Goal: Task Accomplishment & Management: Manage account settings

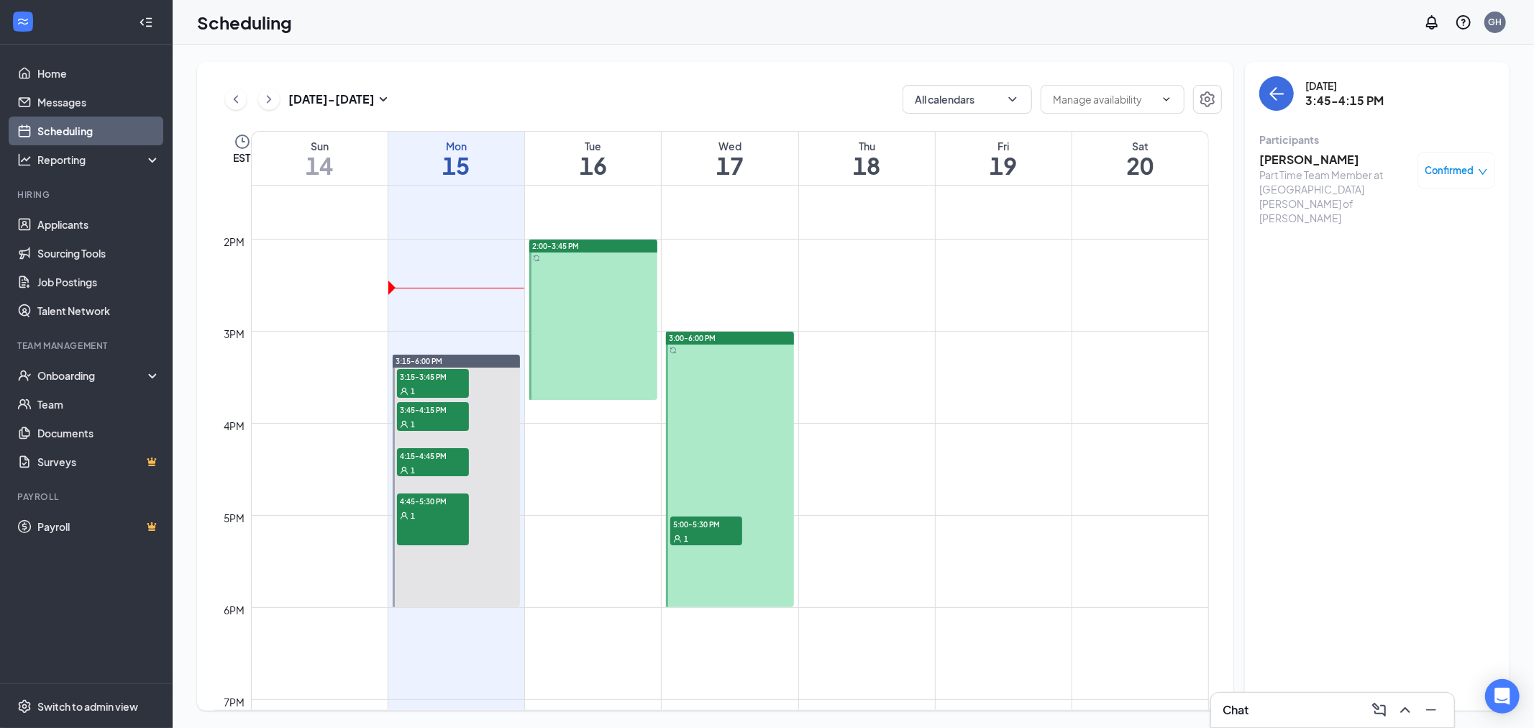
scroll to position [1106, 0]
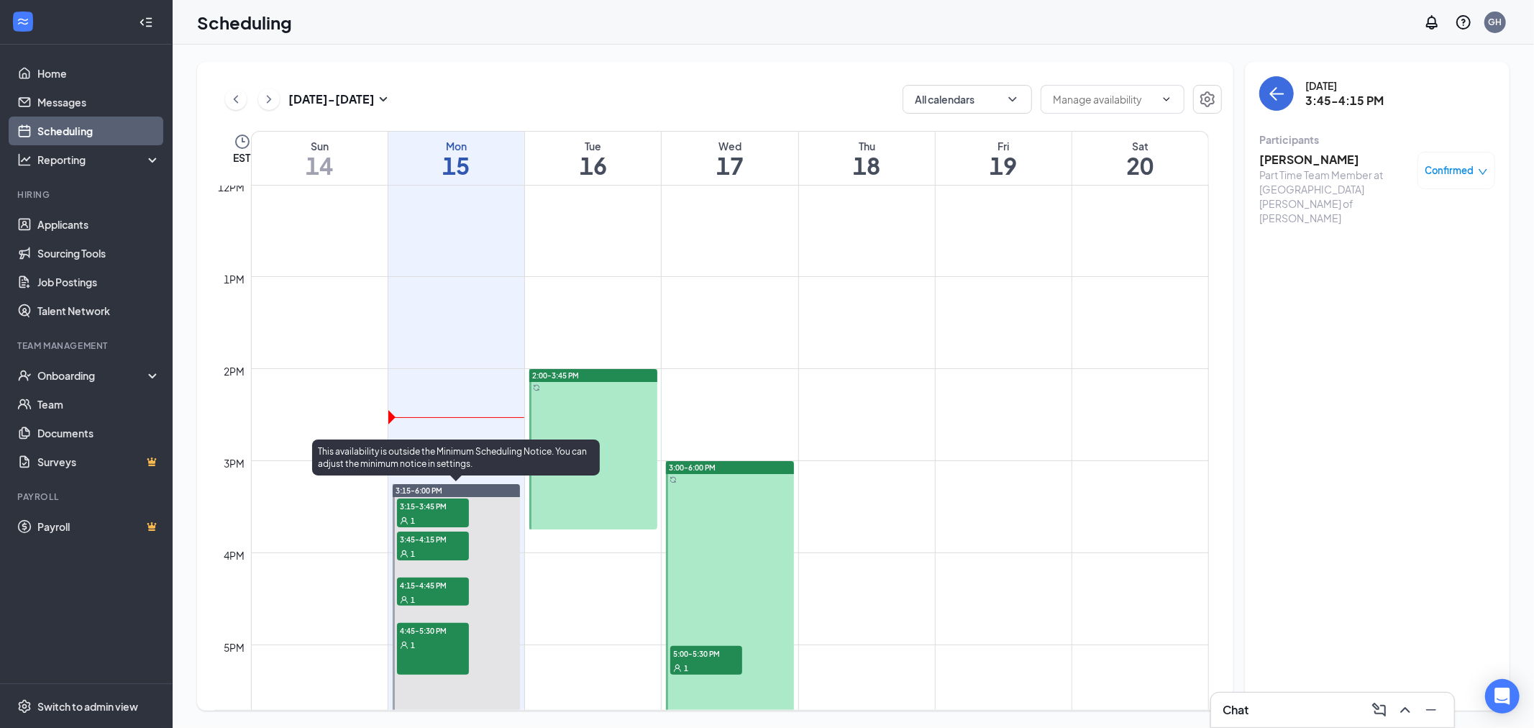
click at [422, 500] on span "3:15-3:45 PM" at bounding box center [433, 505] width 72 height 14
click at [415, 550] on div "1" at bounding box center [433, 553] width 72 height 14
click at [434, 598] on div "1" at bounding box center [433, 599] width 72 height 14
click at [434, 635] on span "4:45-5:30 PM" at bounding box center [433, 630] width 72 height 14
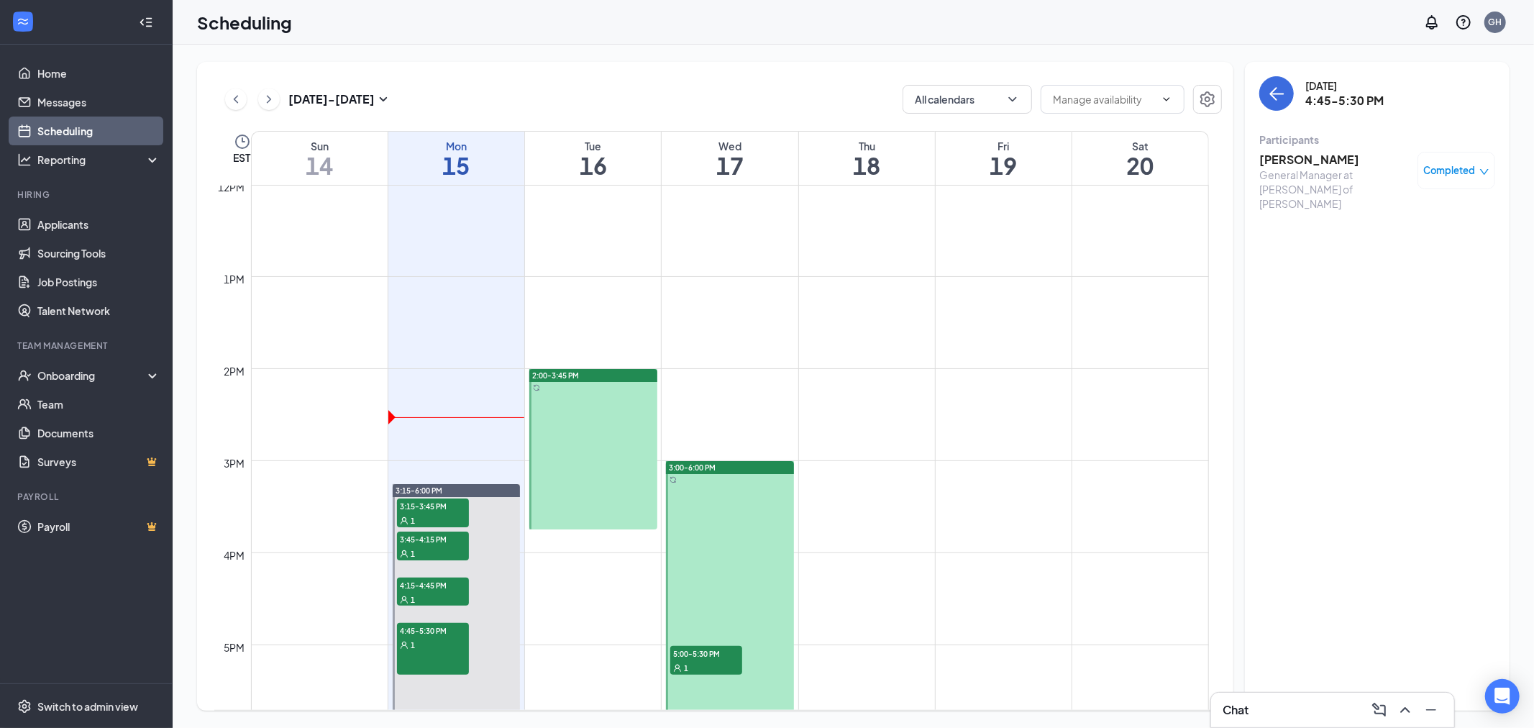
click at [1443, 173] on span "Completed" at bounding box center [1449, 170] width 52 height 14
click at [1390, 264] on span "Cancel" at bounding box center [1394, 266] width 34 height 16
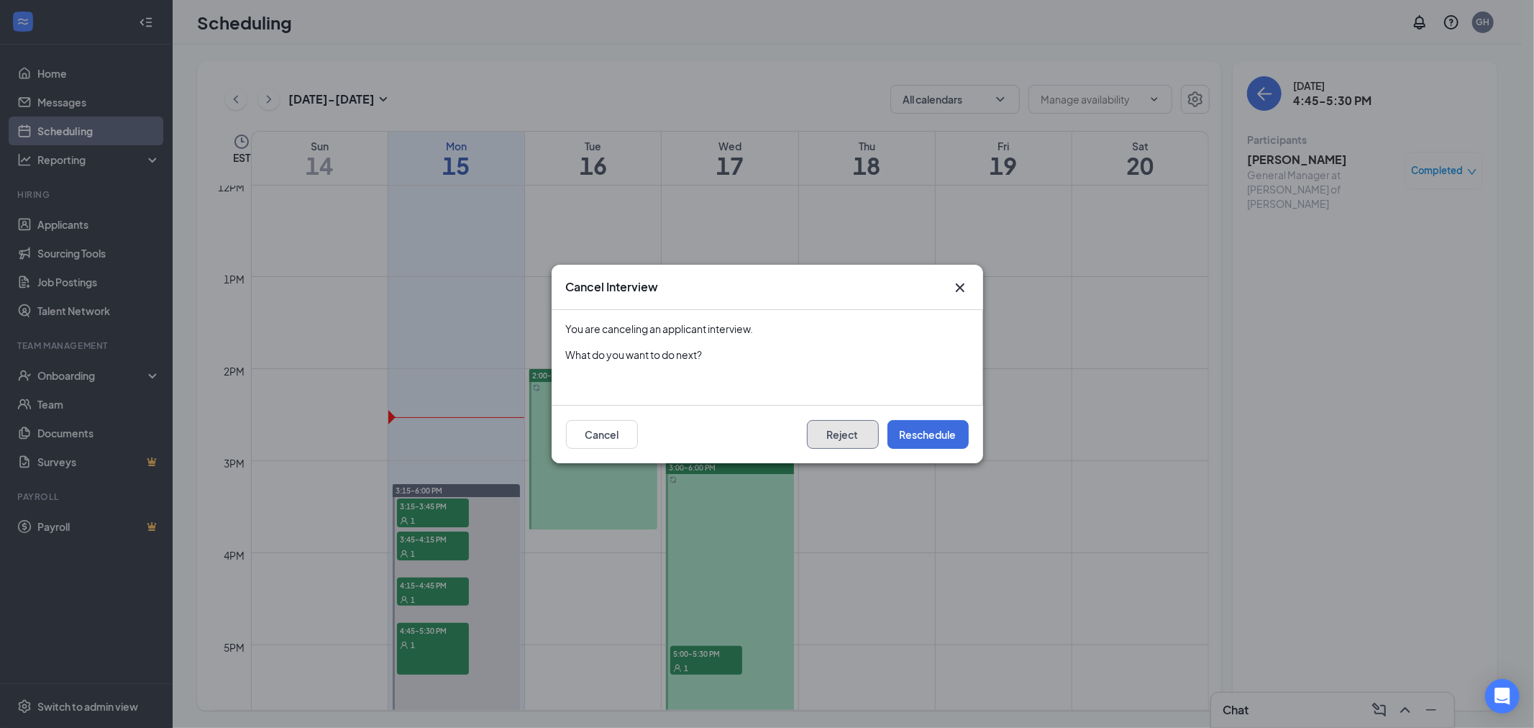
click at [856, 440] on button "Reject" at bounding box center [843, 434] width 72 height 29
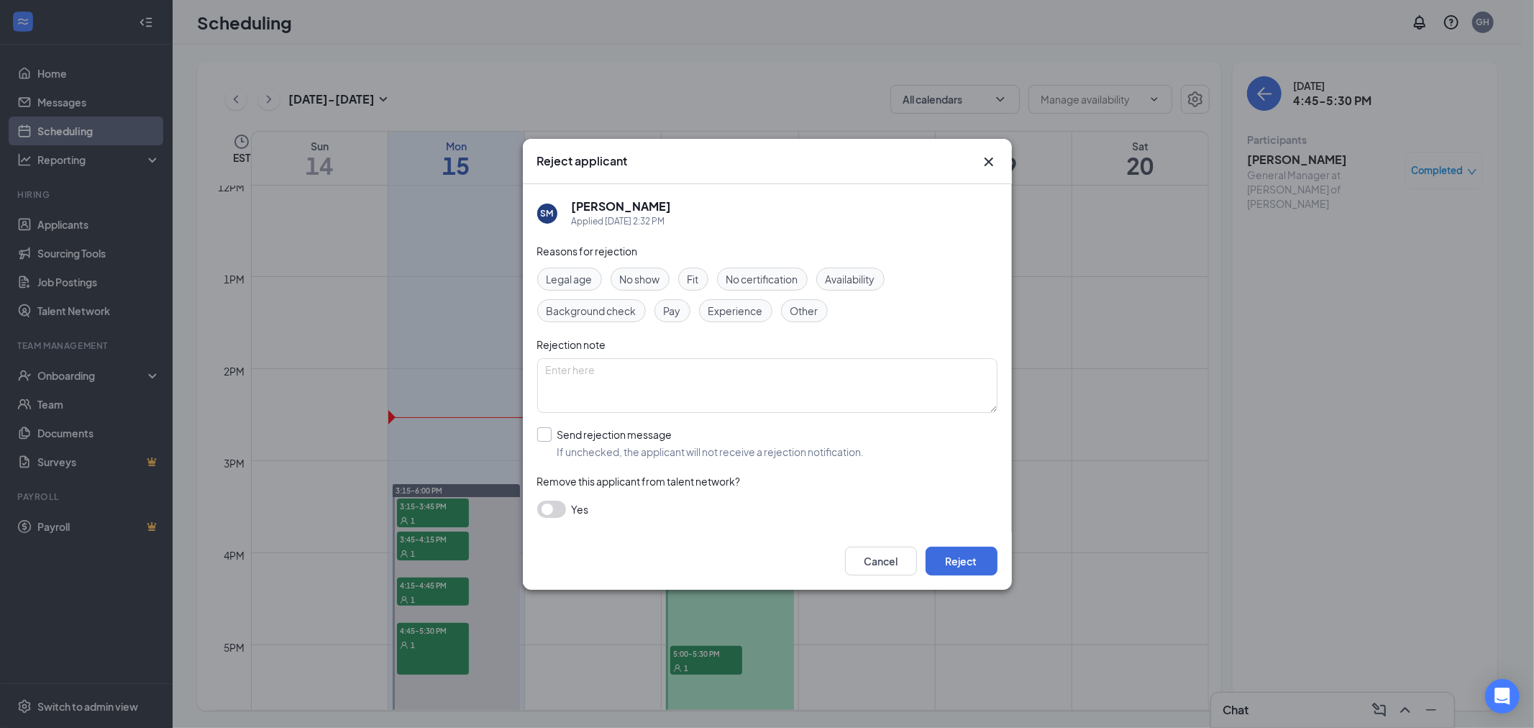
click at [547, 434] on input "Send rejection message If unchecked, the applicant will not receive a rejection…" at bounding box center [700, 443] width 327 height 32
checkbox input "true"
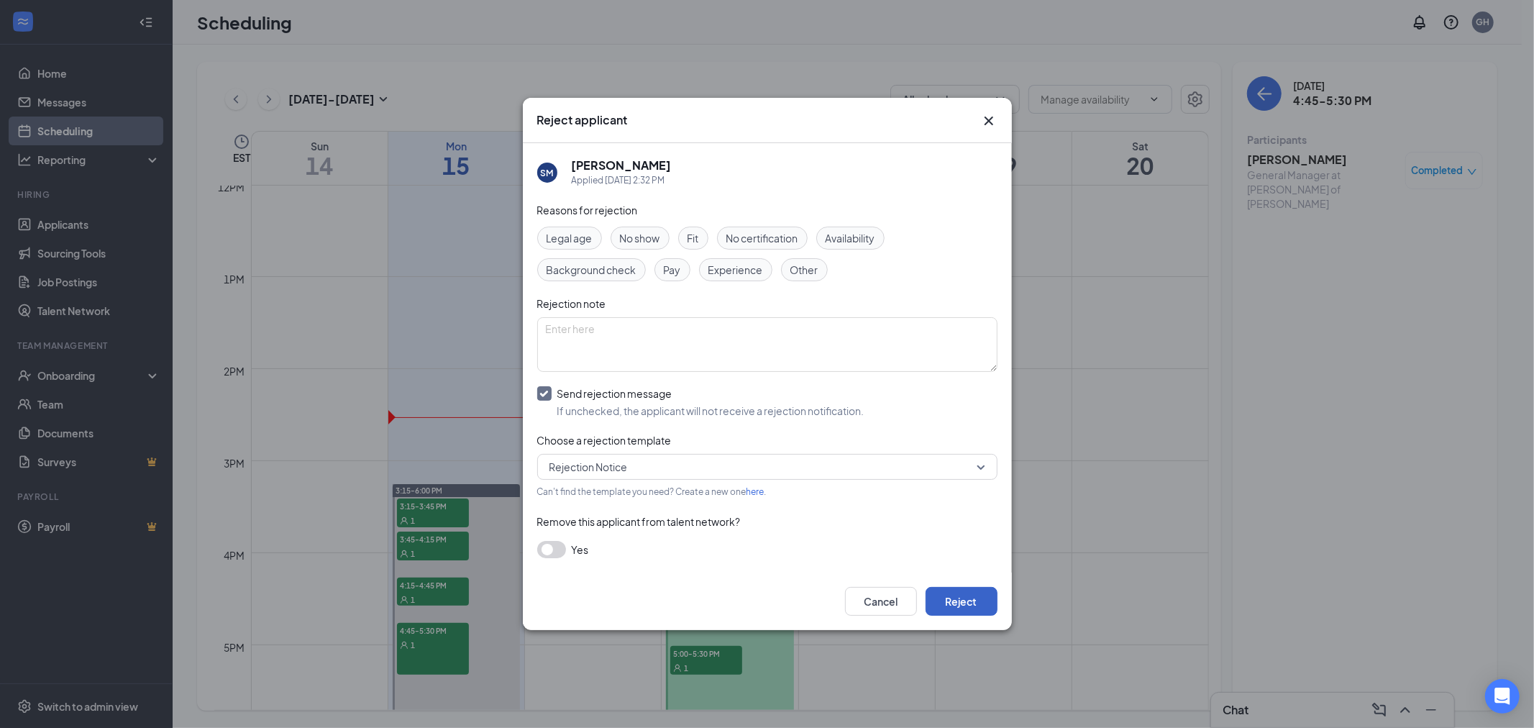
click at [974, 595] on button "Reject" at bounding box center [962, 601] width 72 height 29
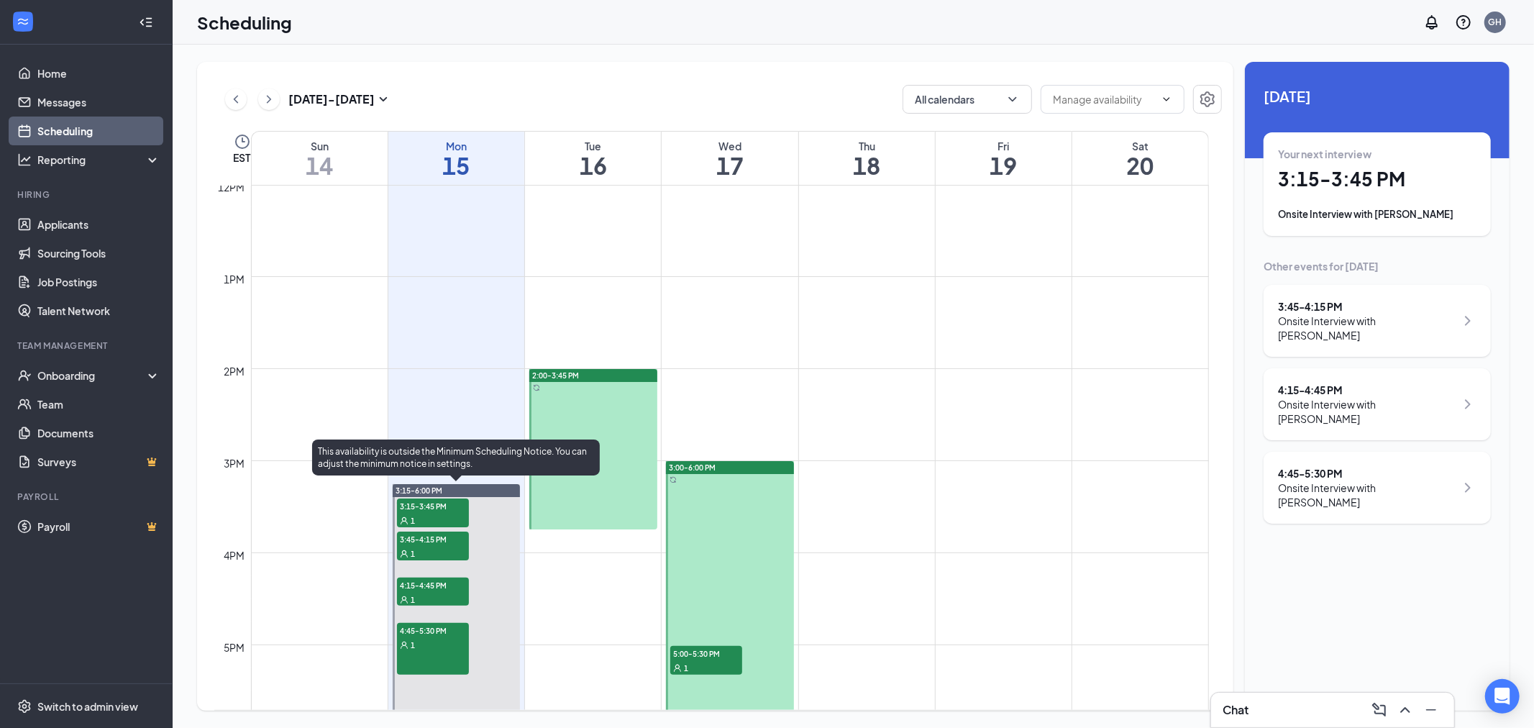
click at [419, 506] on span "3:15-3:45 PM" at bounding box center [433, 505] width 72 height 14
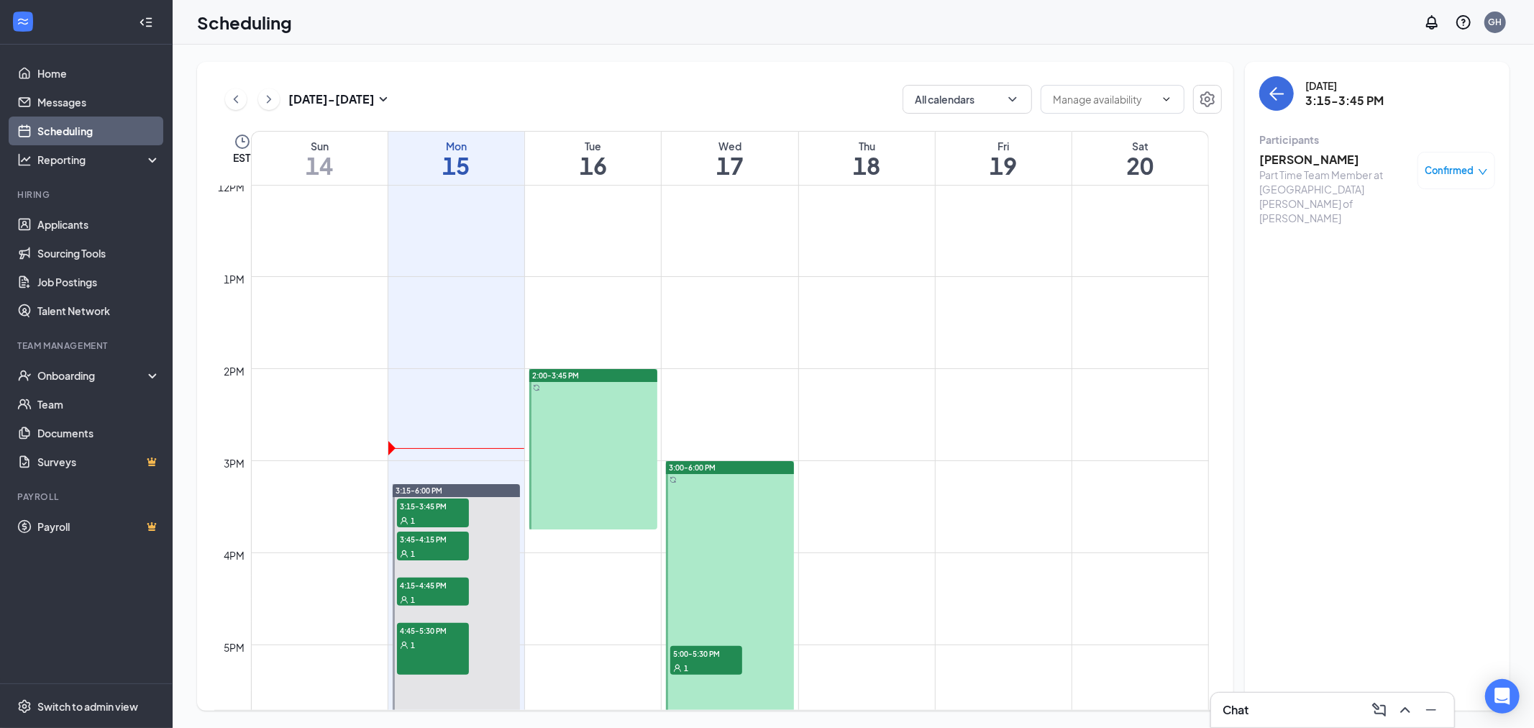
click at [1307, 153] on h3 "[PERSON_NAME]" at bounding box center [1334, 160] width 151 height 16
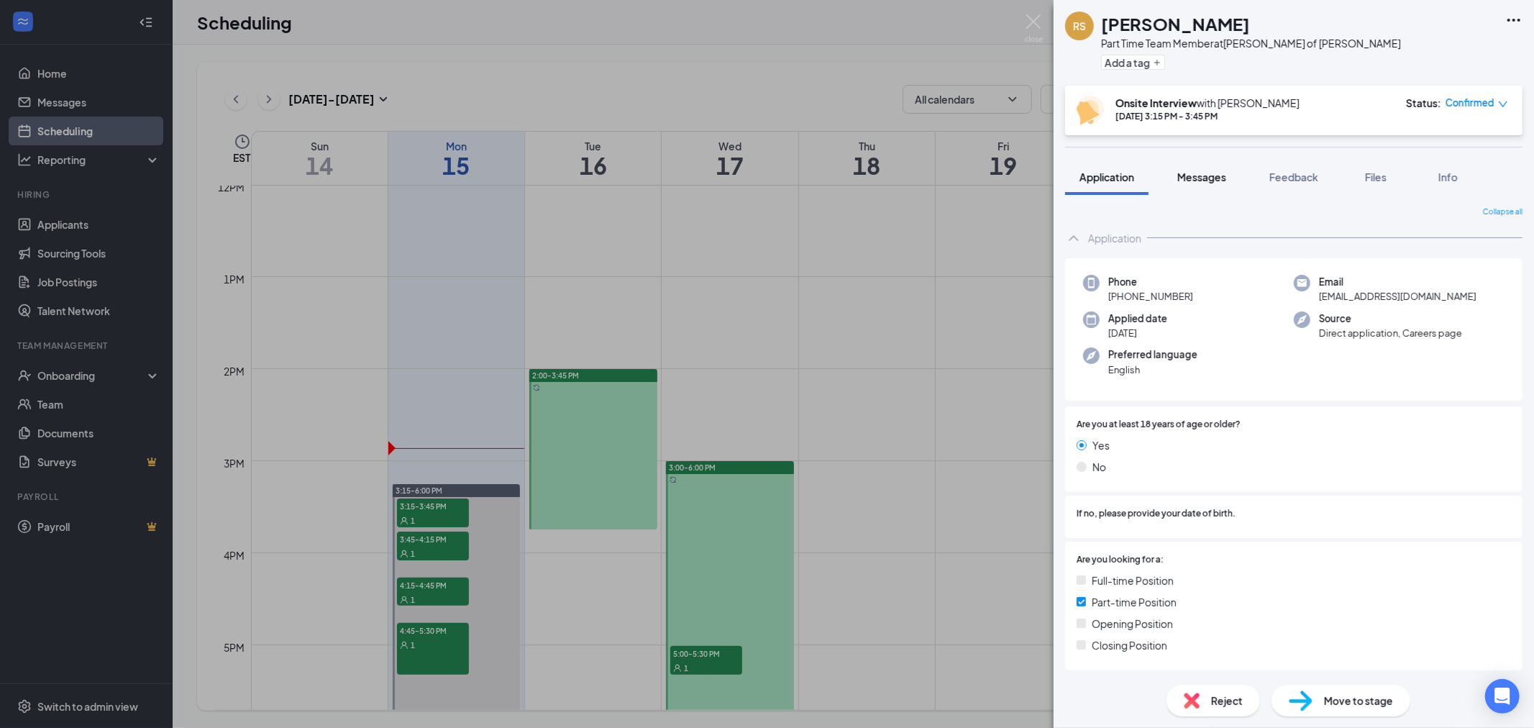
click at [1211, 177] on span "Messages" at bounding box center [1201, 176] width 49 height 13
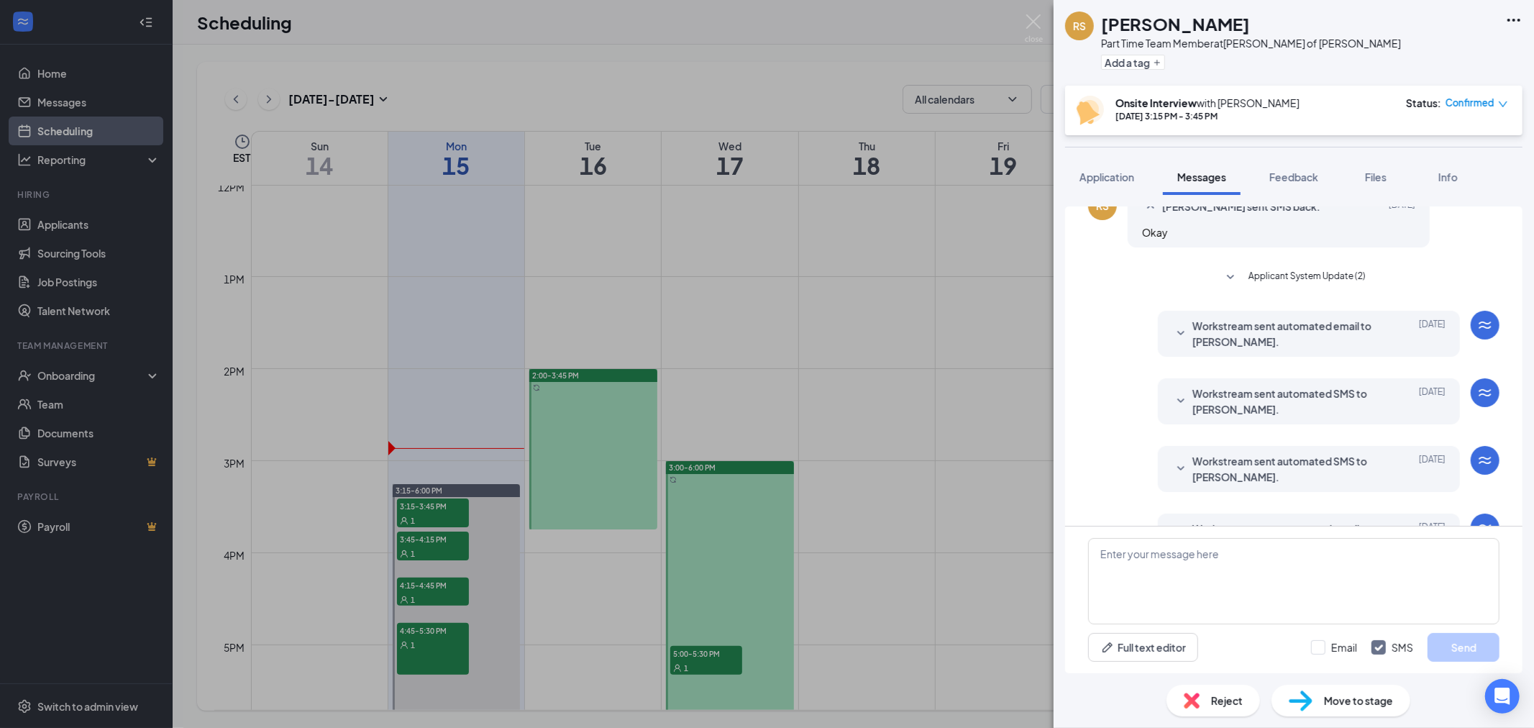
scroll to position [292, 0]
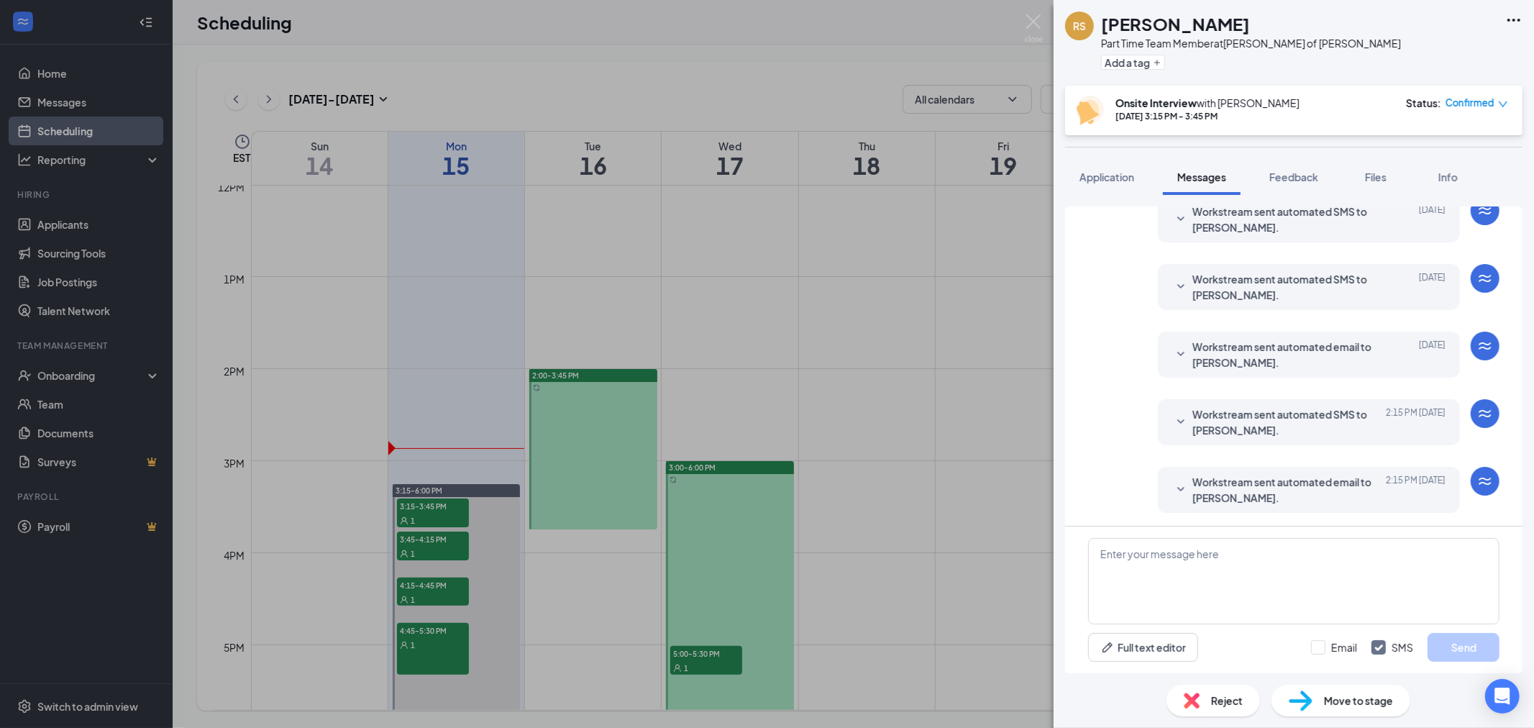
click at [872, 268] on div "RS [PERSON_NAME] Part Time Team Member at [PERSON_NAME] of [PERSON_NAME] Add a …" at bounding box center [767, 364] width 1534 height 728
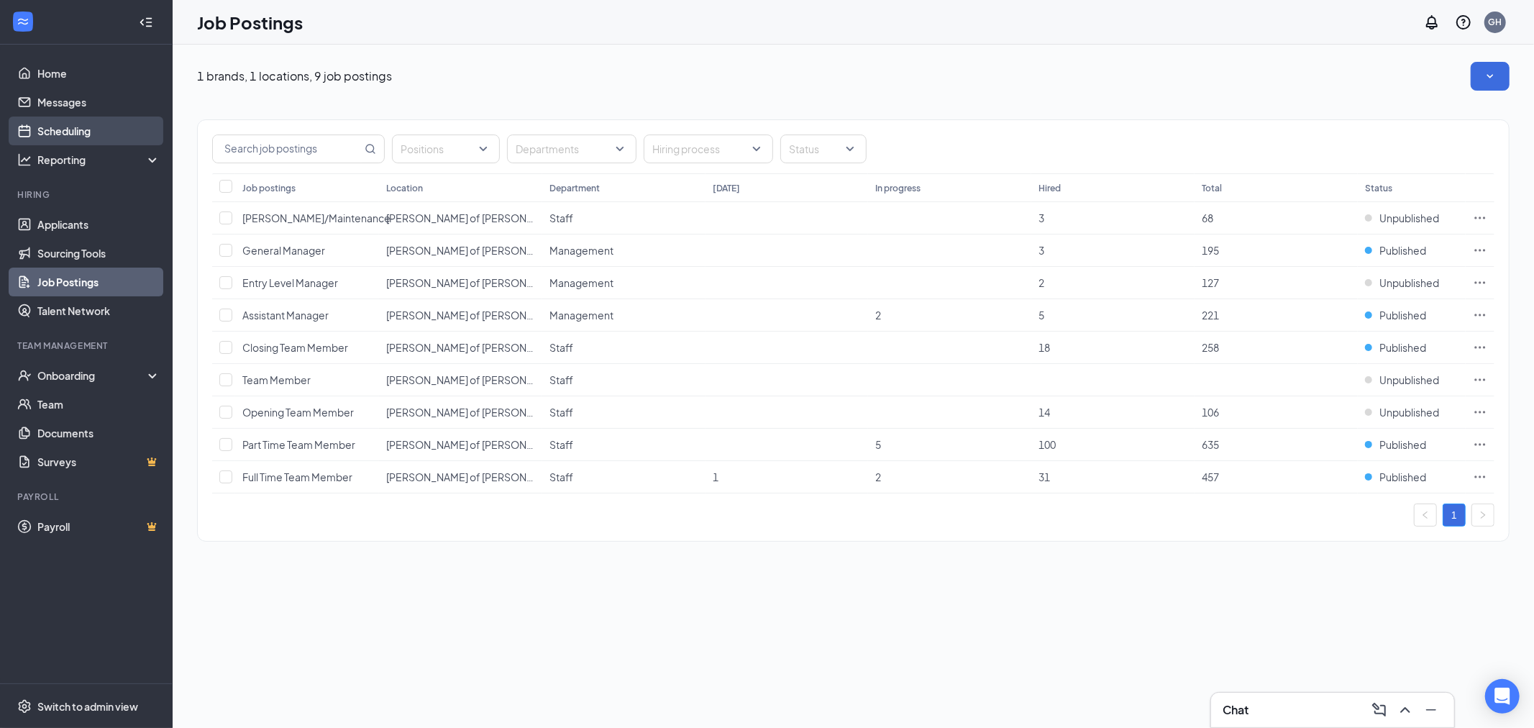
click at [79, 139] on link "Scheduling" at bounding box center [98, 131] width 123 height 29
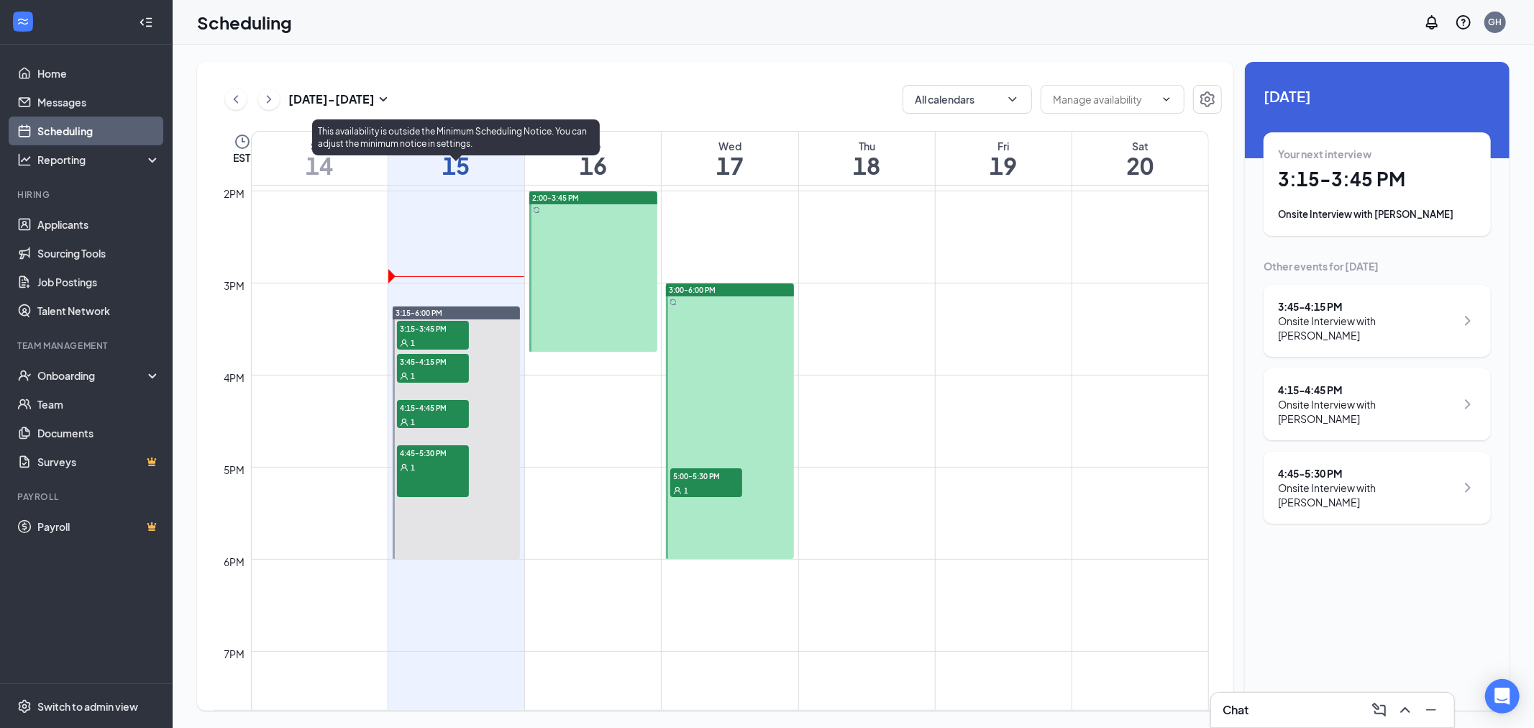
scroll to position [1266, 0]
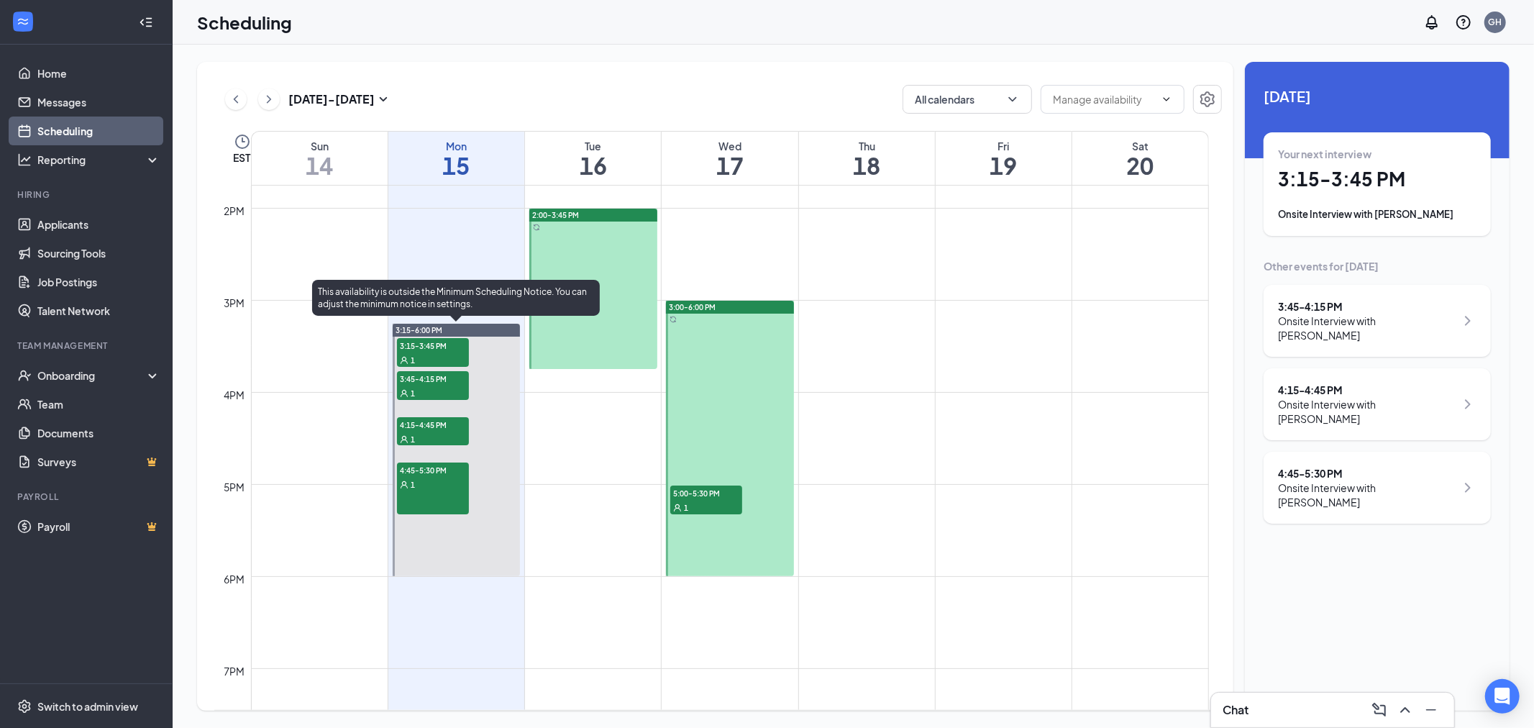
click at [441, 352] on div "1" at bounding box center [433, 359] width 72 height 14
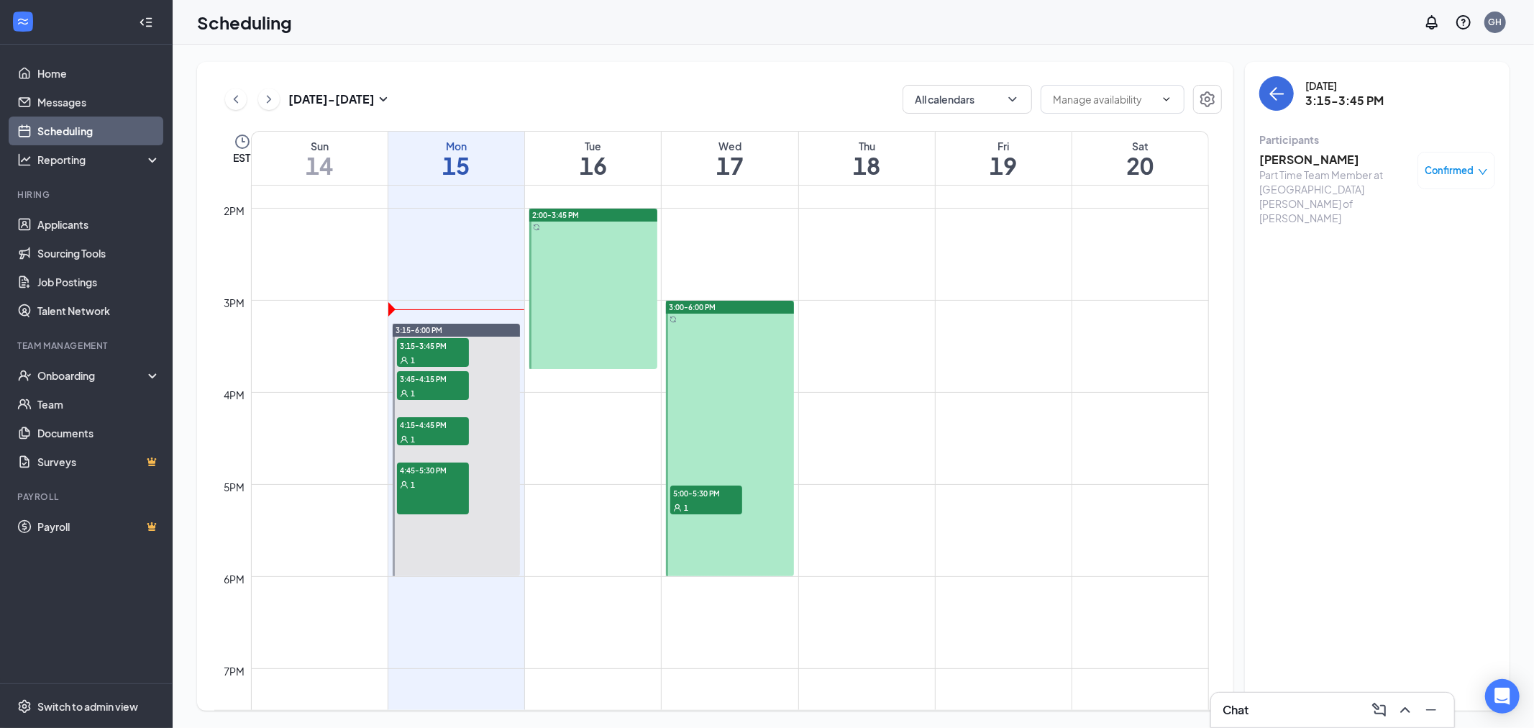
click at [1312, 166] on h3 "[PERSON_NAME]" at bounding box center [1334, 160] width 151 height 16
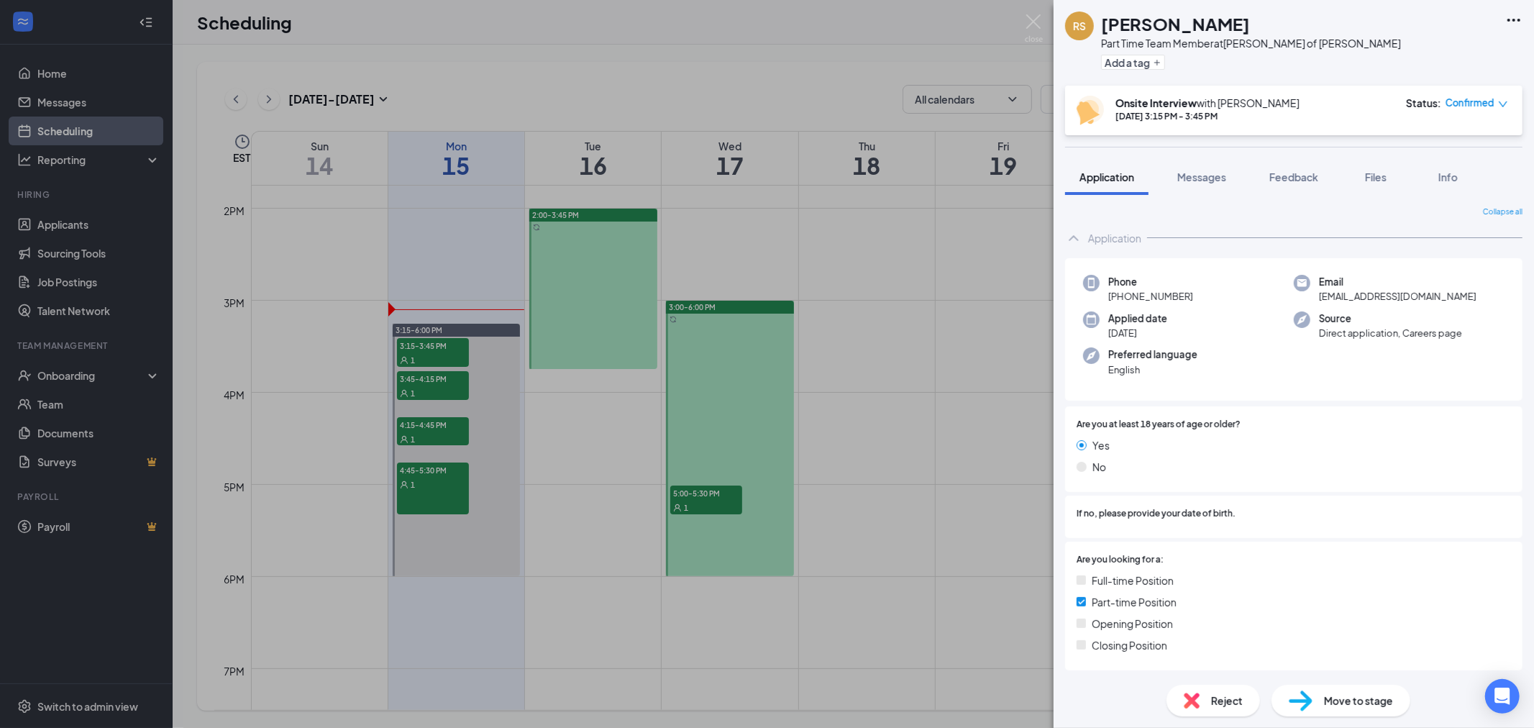
click at [1465, 96] on span "Confirmed" at bounding box center [1469, 103] width 49 height 14
click at [1431, 173] on span "Mark complete" at bounding box center [1432, 174] width 72 height 16
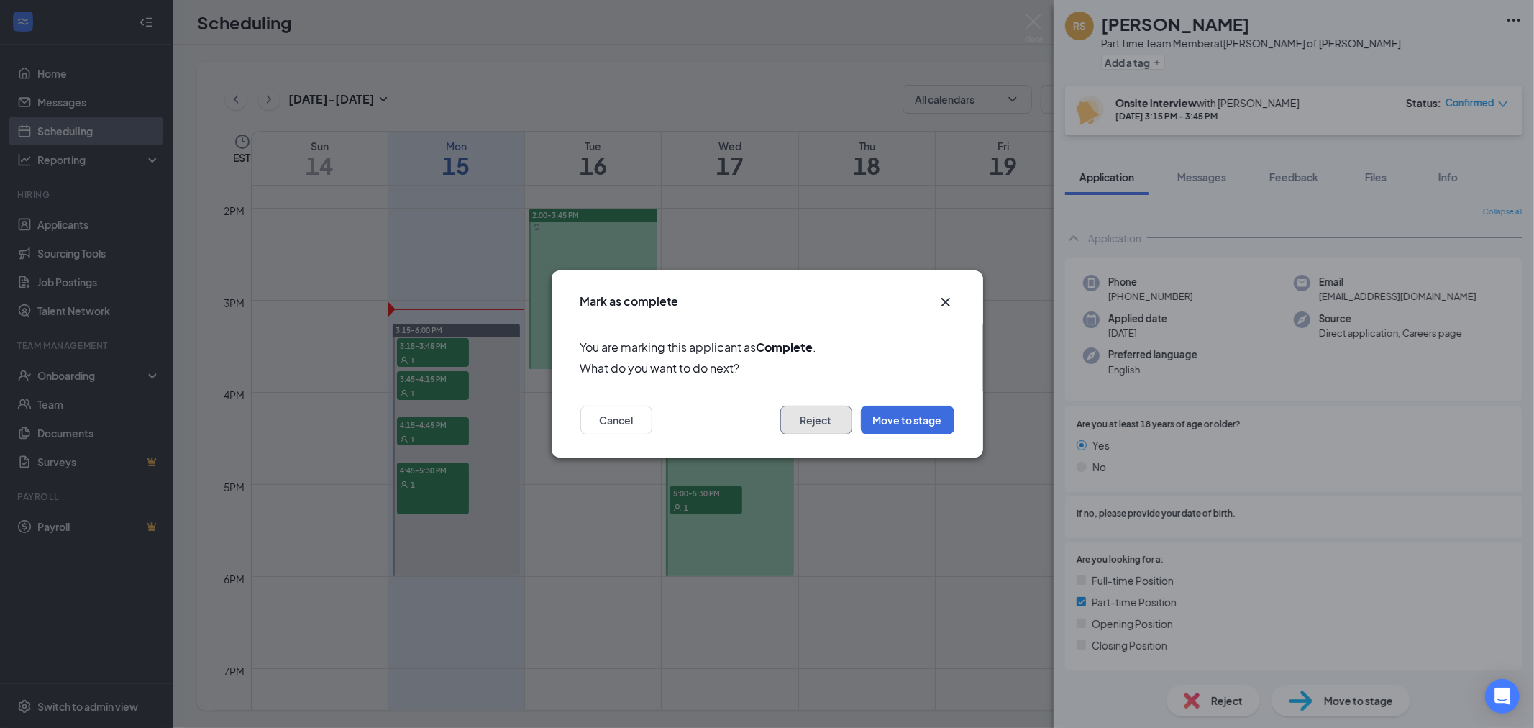
click at [832, 419] on button "Reject" at bounding box center [816, 420] width 72 height 29
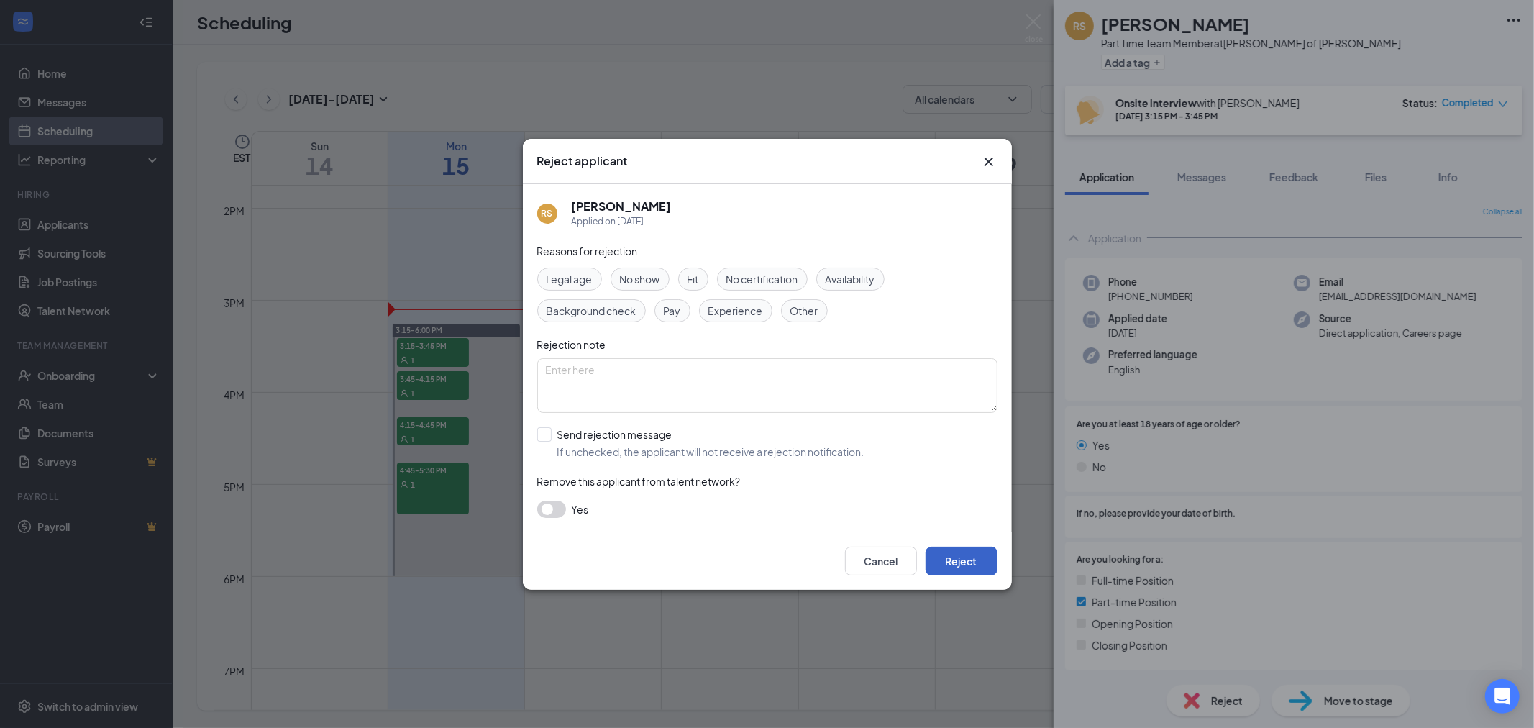
click at [946, 558] on button "Reject" at bounding box center [962, 561] width 72 height 29
